Goal: Transaction & Acquisition: Purchase product/service

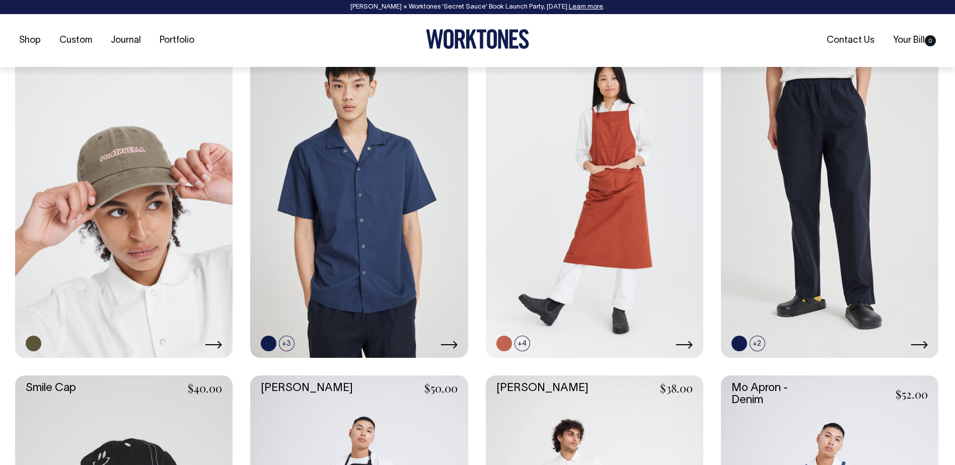
scroll to position [1158, 0]
click at [143, 166] on link at bounding box center [123, 194] width 217 height 326
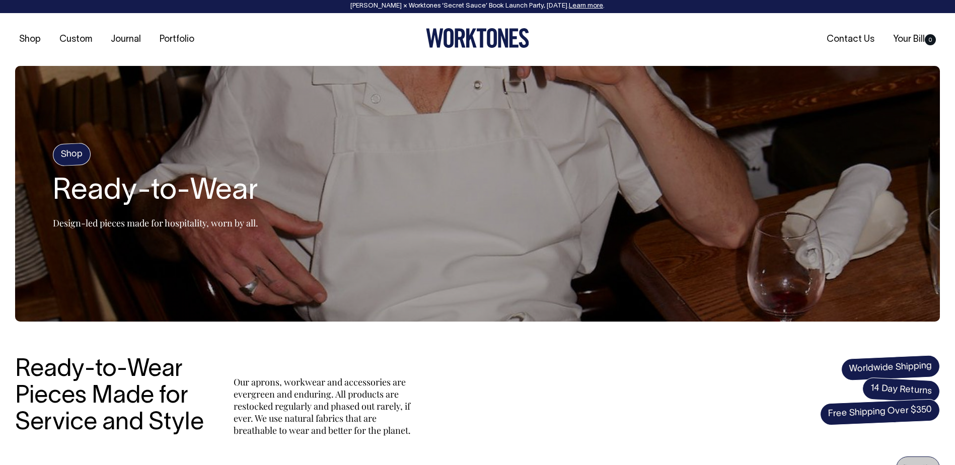
scroll to position [0, 0]
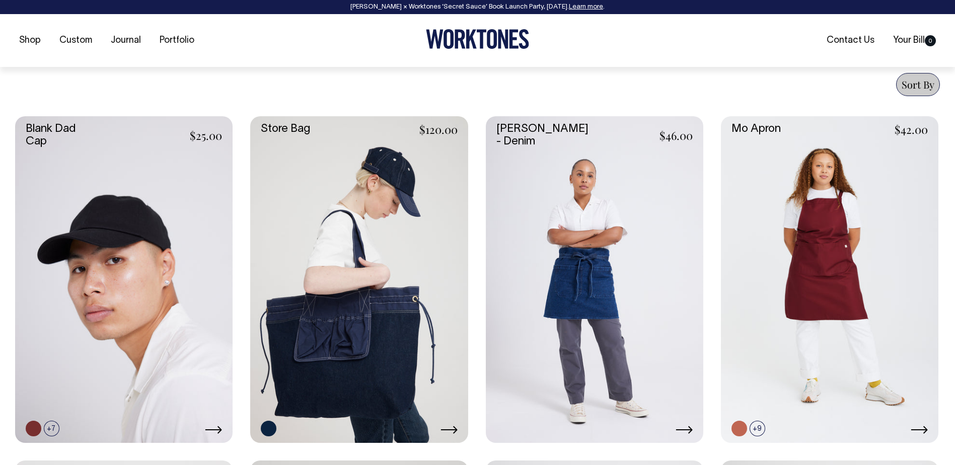
click at [913, 83] on span "Sort By" at bounding box center [918, 85] width 33 height 14
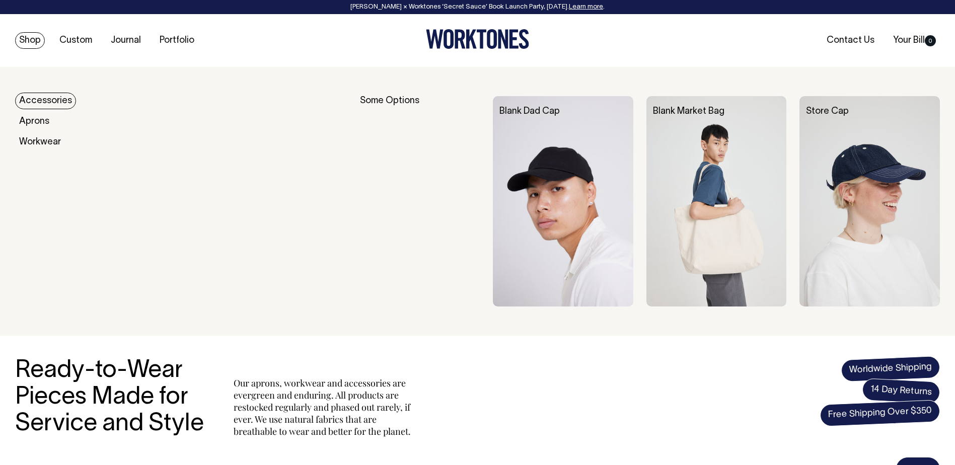
click at [41, 103] on link "Accessories" at bounding box center [45, 101] width 61 height 17
